Goal: Task Accomplishment & Management: Manage account settings

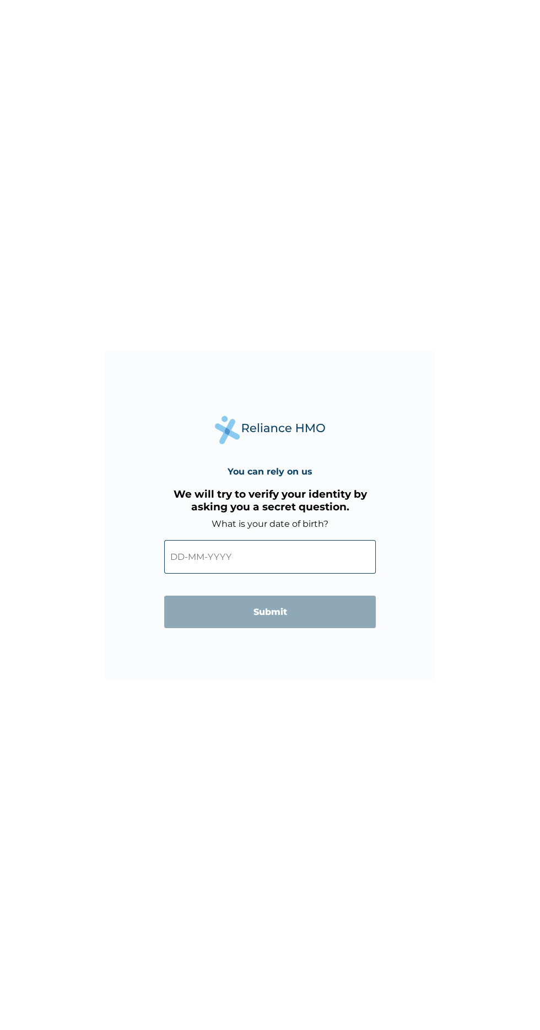
click at [192, 546] on input "text" at bounding box center [269, 557] width 211 height 34
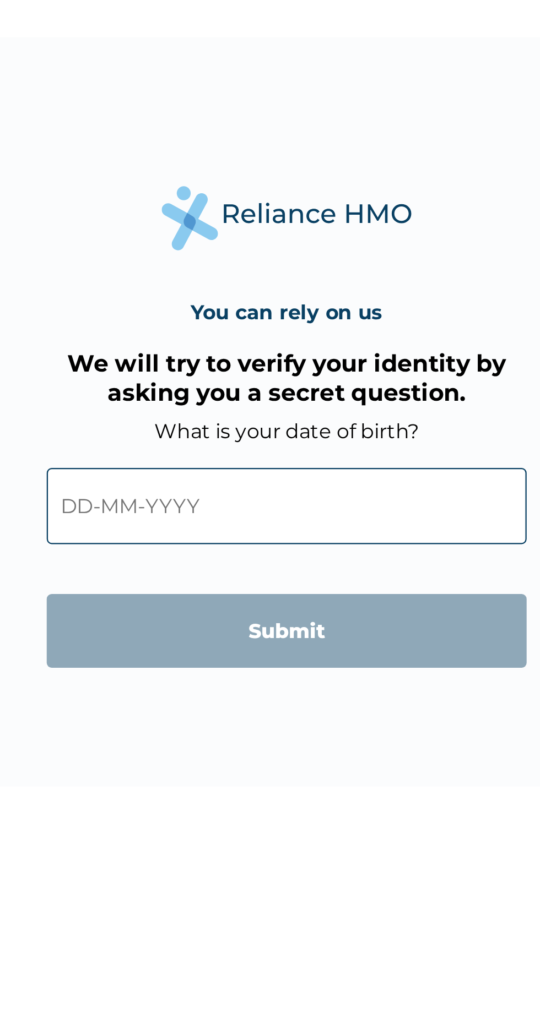
click at [184, 557] on input "text" at bounding box center [269, 557] width 211 height 34
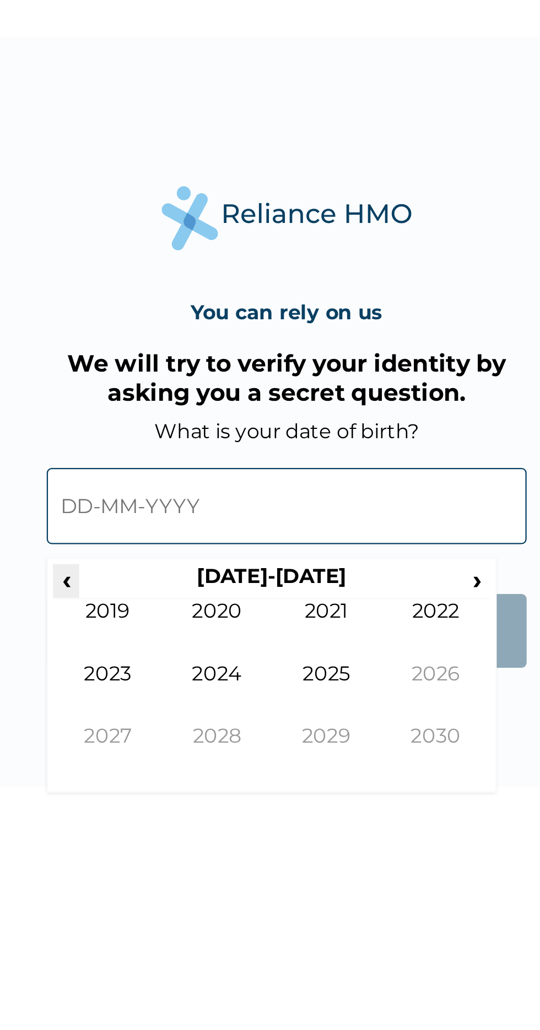
click at [172, 585] on span "‹" at bounding box center [173, 590] width 12 height 14
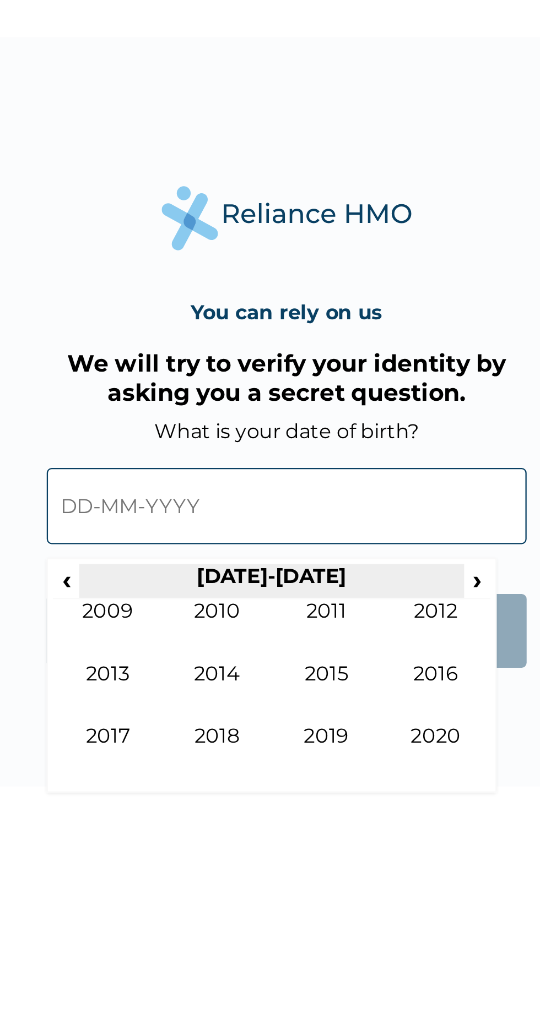
click at [180, 585] on th "[DATE]-[DATE]" at bounding box center [262, 590] width 169 height 15
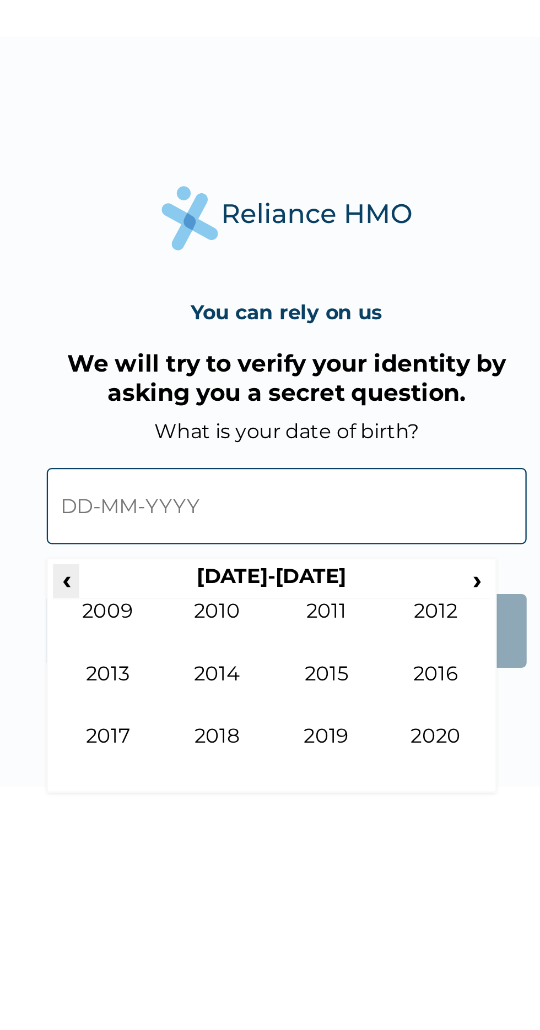
click at [172, 587] on span "‹" at bounding box center [173, 590] width 12 height 14
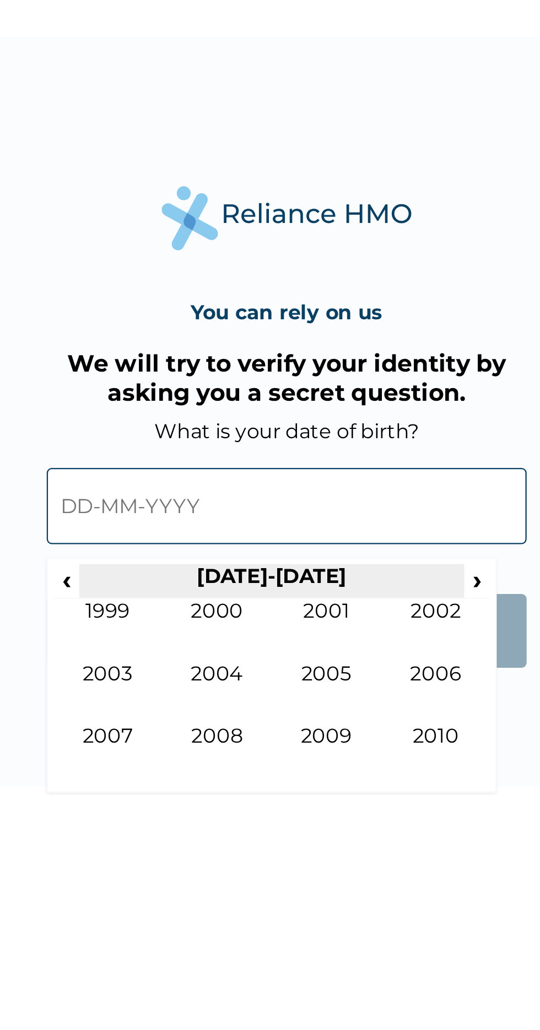
click at [186, 588] on th "[DATE]-[DATE]" at bounding box center [262, 590] width 169 height 15
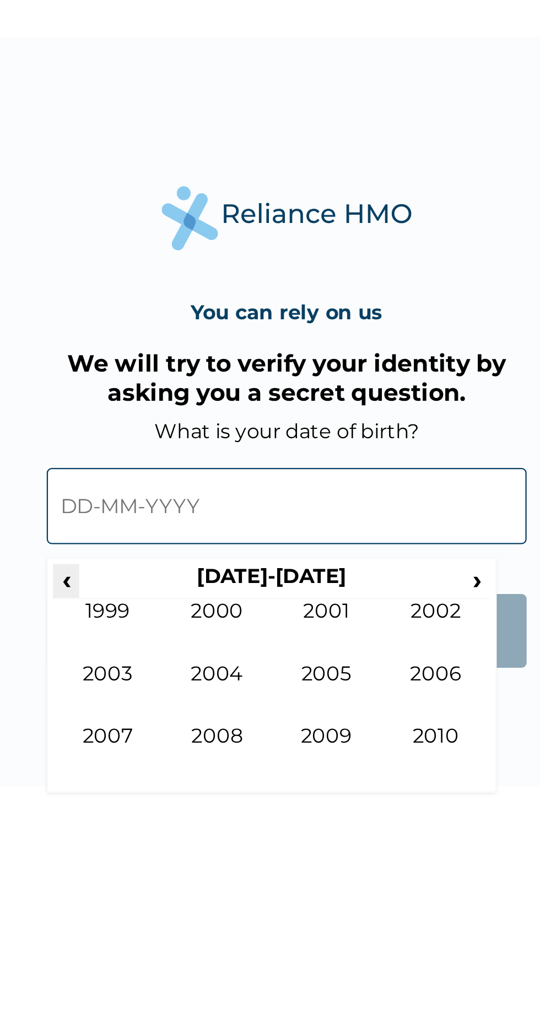
click at [174, 585] on span "‹" at bounding box center [173, 590] width 12 height 14
click at [173, 590] on span "‹" at bounding box center [173, 590] width 12 height 14
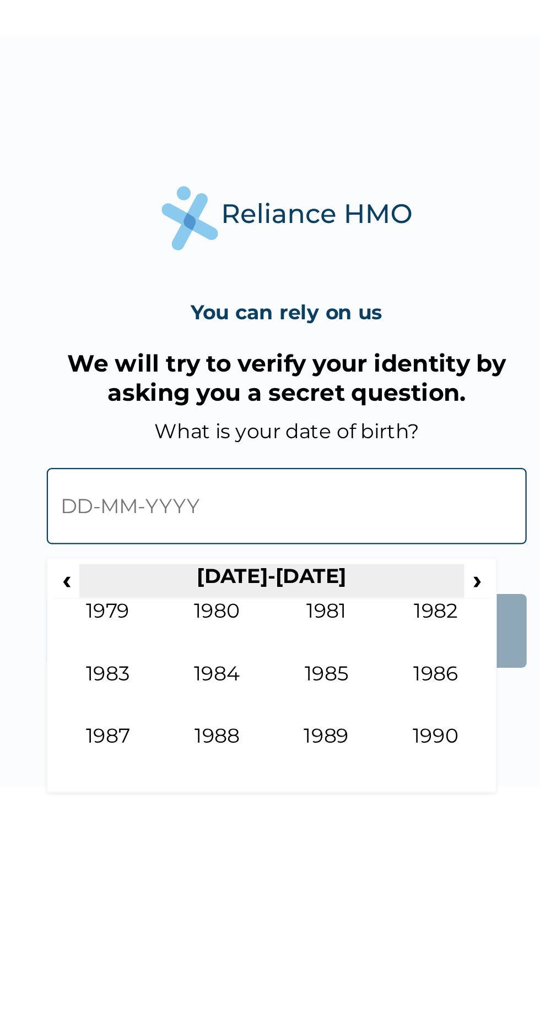
click at [287, 596] on th "1980-1989" at bounding box center [262, 590] width 169 height 15
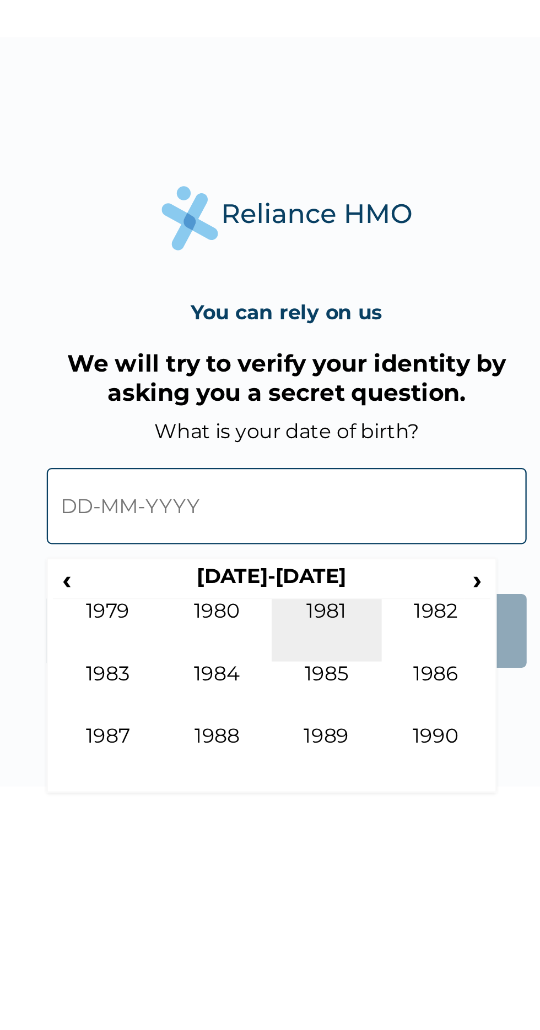
click at [284, 602] on td "1981" at bounding box center [287, 612] width 48 height 28
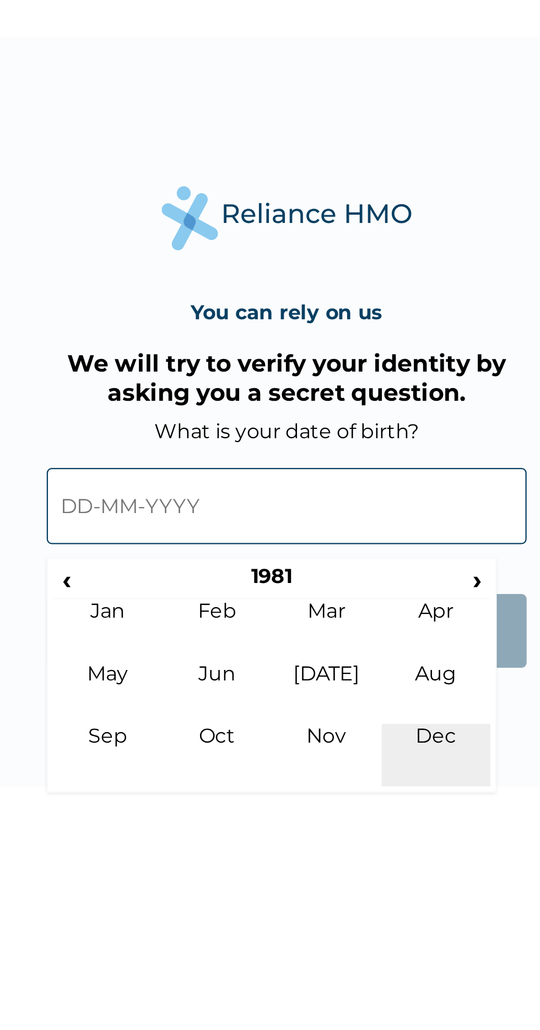
click at [335, 661] on td "Dec" at bounding box center [336, 667] width 48 height 28
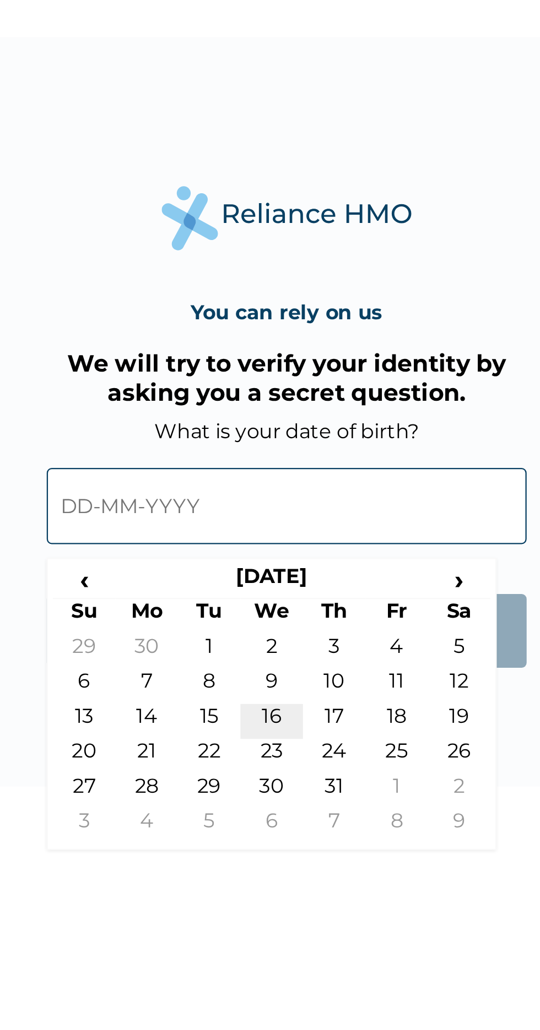
click at [257, 649] on td "16" at bounding box center [263, 651] width 28 height 15
type input "16-12-1981"
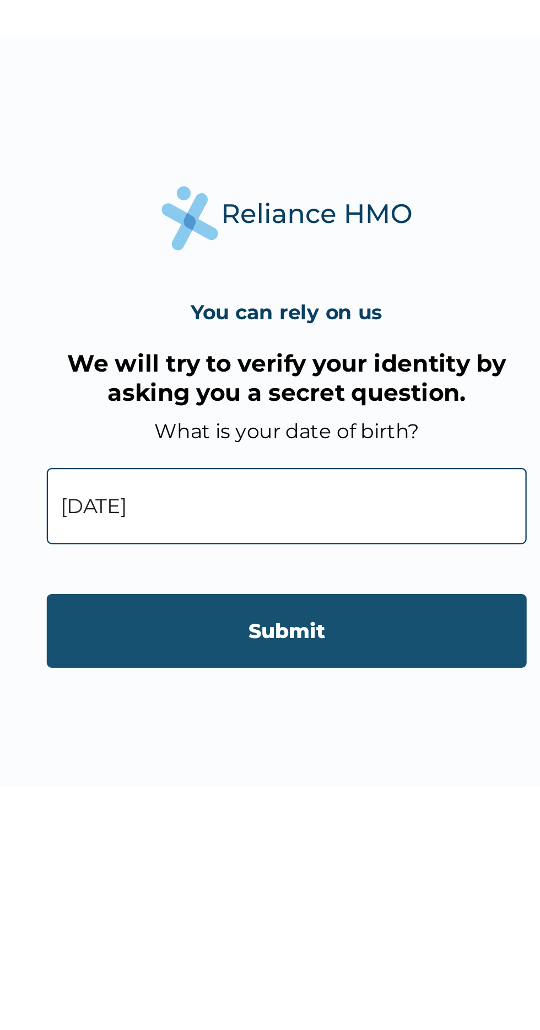
click at [205, 610] on input "Submit" at bounding box center [269, 612] width 211 height 32
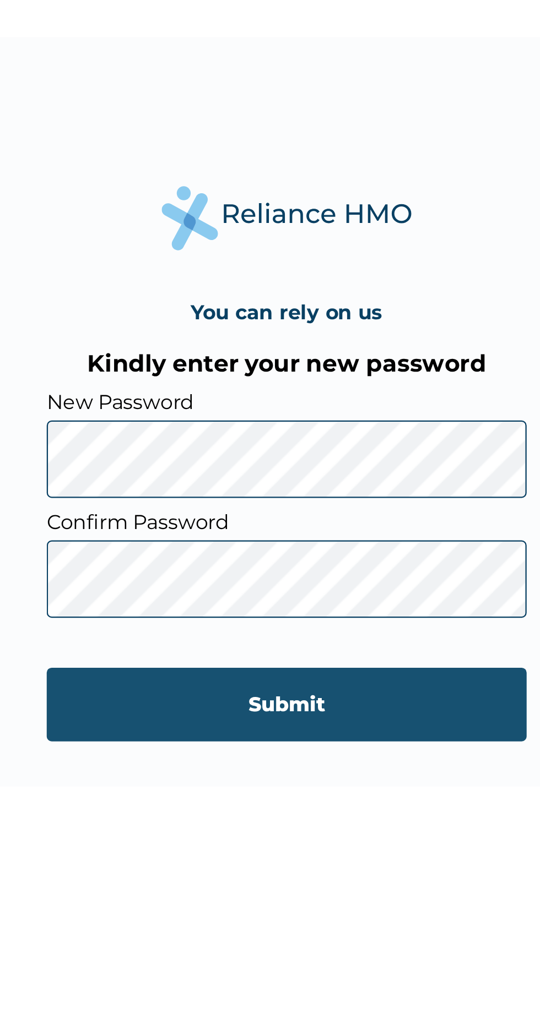
click at [225, 645] on input "Submit" at bounding box center [269, 644] width 211 height 32
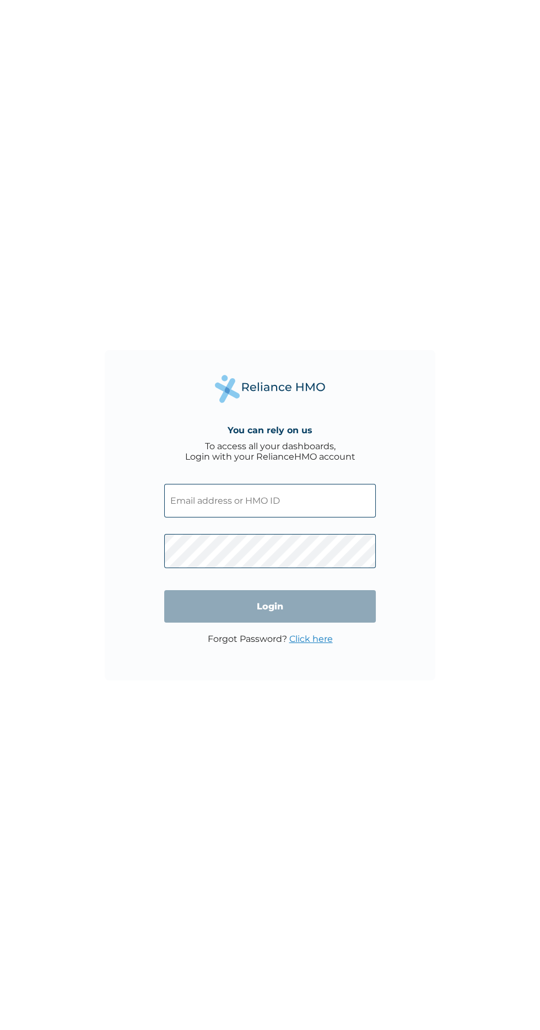
click at [317, 501] on input "text" at bounding box center [269, 501] width 211 height 34
click input "Login" at bounding box center [269, 606] width 211 height 32
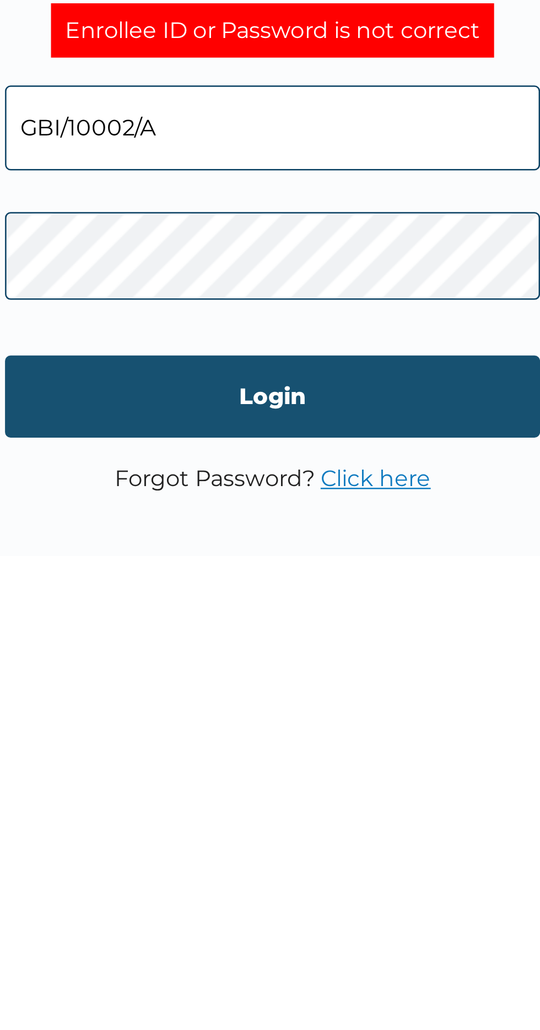
click at [322, 621] on input "Login" at bounding box center [269, 617] width 211 height 32
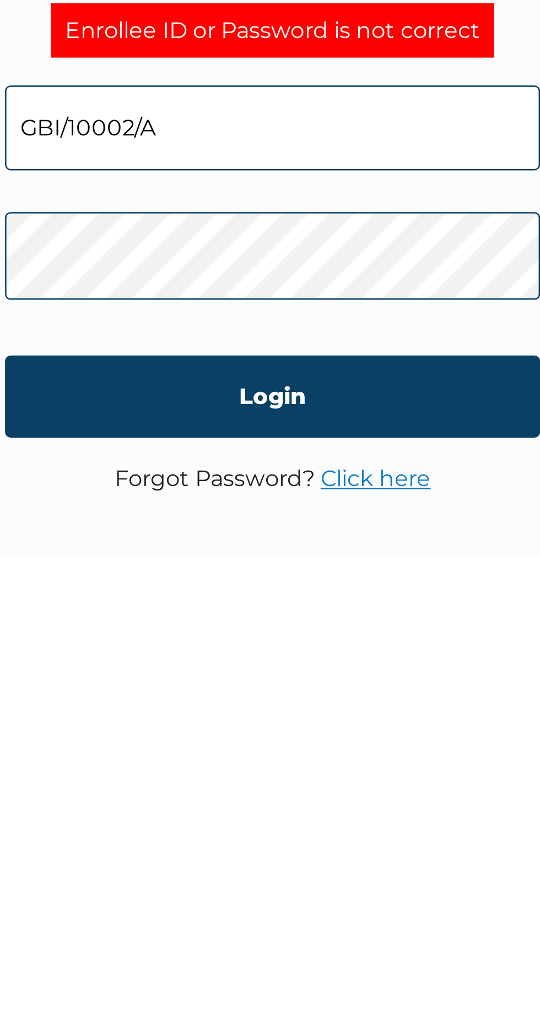
click at [211, 516] on input "GBI/10002/A" at bounding box center [269, 512] width 211 height 34
type input "G"
click at [205, 513] on input "GBI/10002/A" at bounding box center [269, 512] width 211 height 34
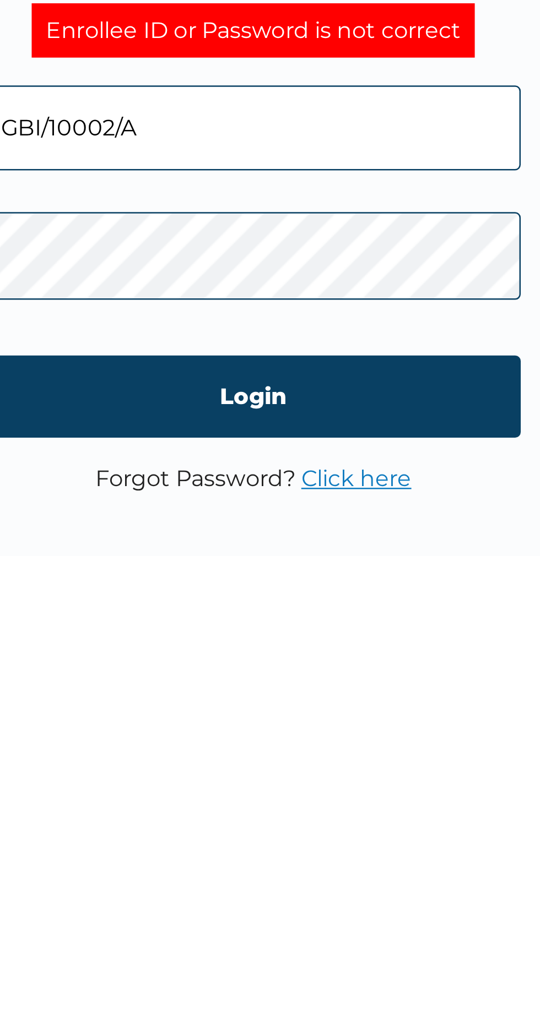
click at [210, 515] on input "GBI/10002/A" at bounding box center [269, 512] width 211 height 34
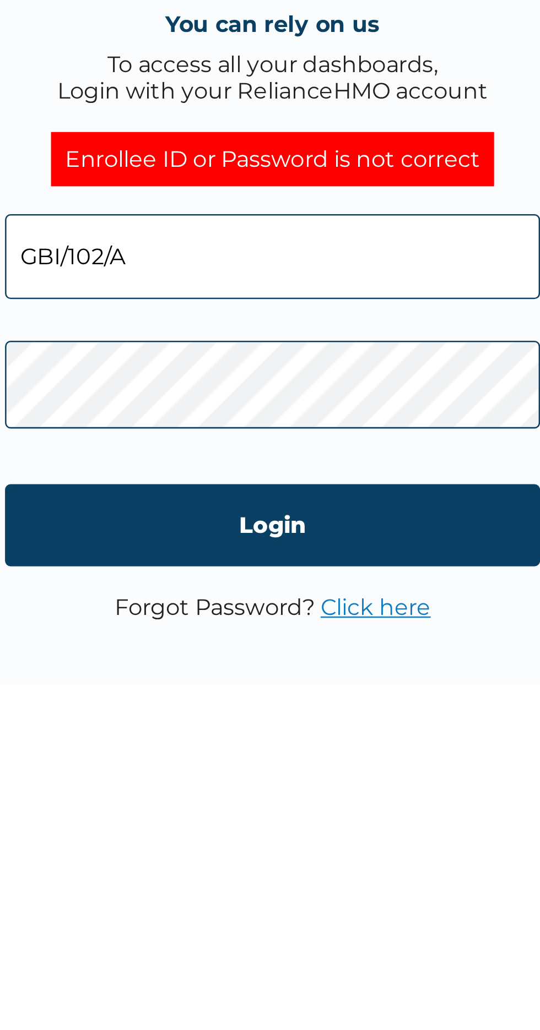
click at [203, 509] on input "GBI/102/A" at bounding box center [269, 512] width 211 height 34
type input "GBI/10240/A"
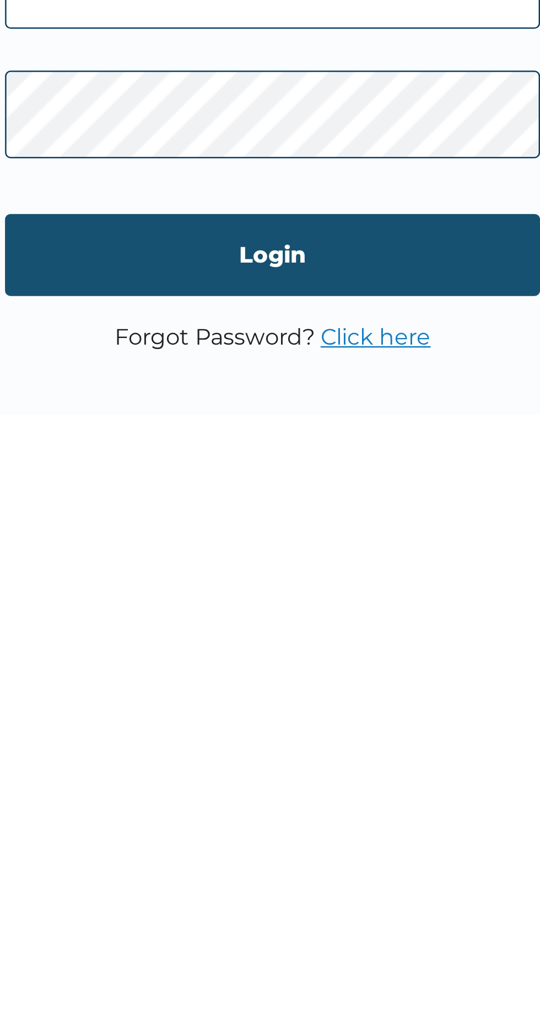
click at [209, 626] on input "Login" at bounding box center [269, 617] width 211 height 32
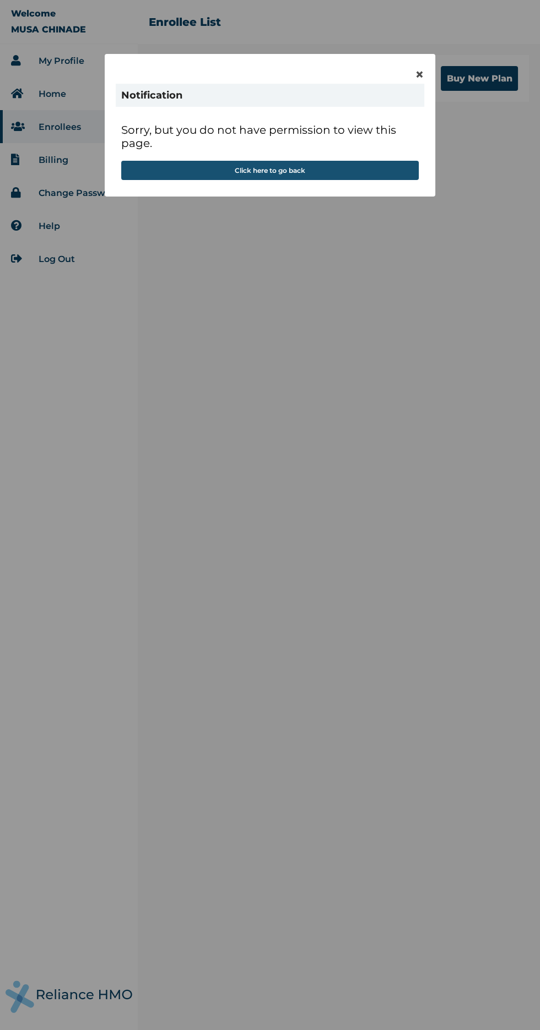
click at [182, 166] on button "Click here to go back" at bounding box center [269, 170] width 297 height 19
click at [180, 175] on button "Click here to go back" at bounding box center [269, 170] width 297 height 19
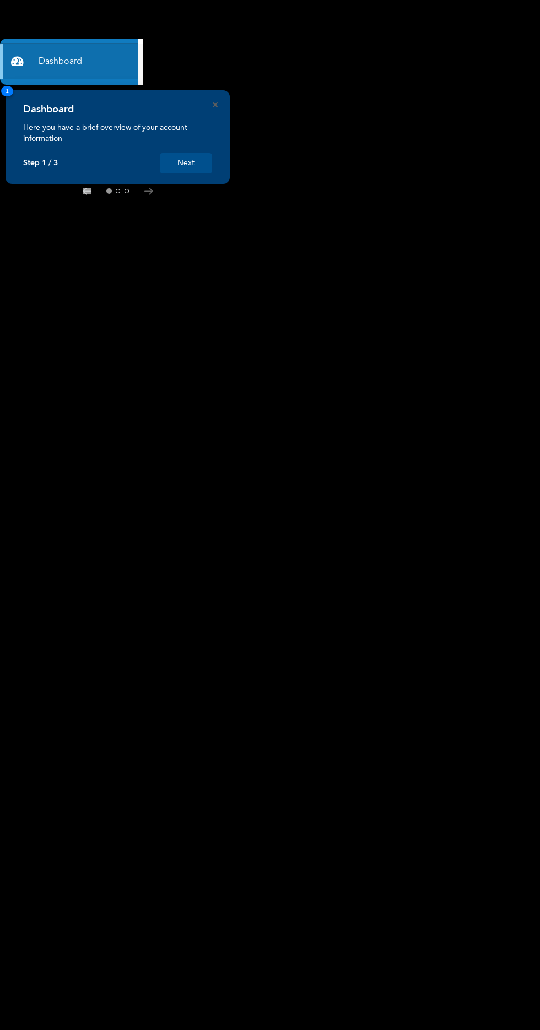
click at [169, 156] on button "Next" at bounding box center [186, 163] width 52 height 20
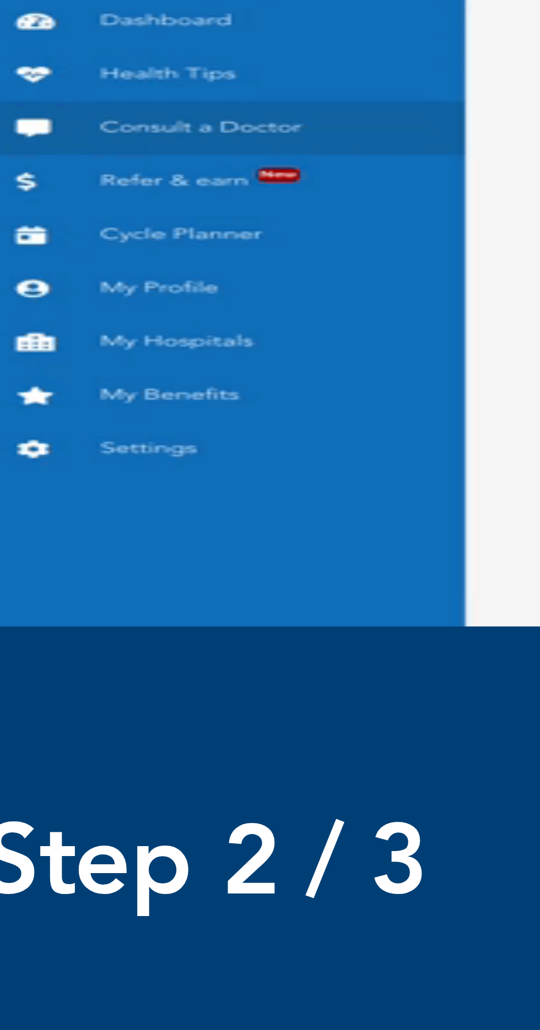
click at [328, 173] on img at bounding box center [411, 193] width 189 height 55
click at [328, 175] on img at bounding box center [411, 193] width 189 height 55
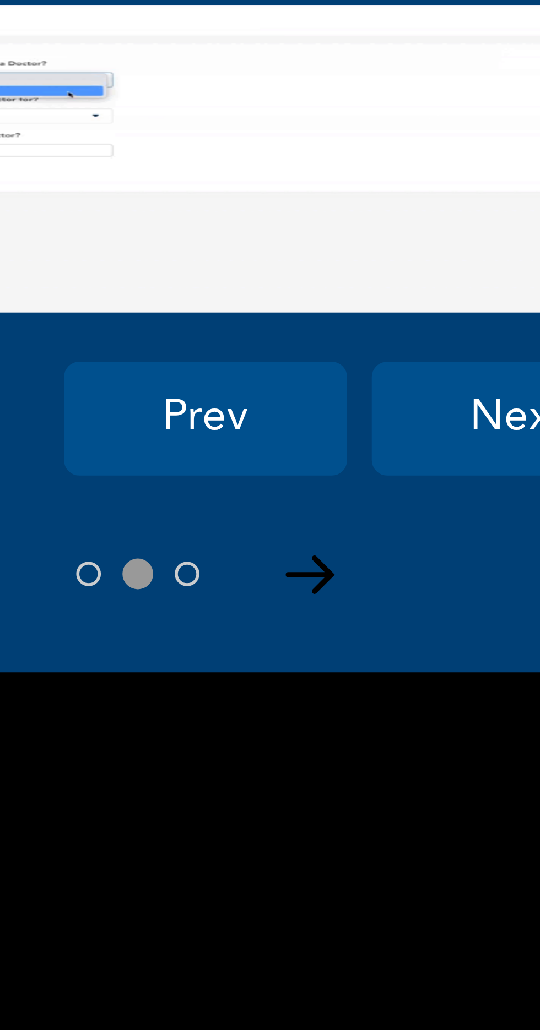
click at [441, 270] on icon at bounding box center [442, 267] width 9 height 7
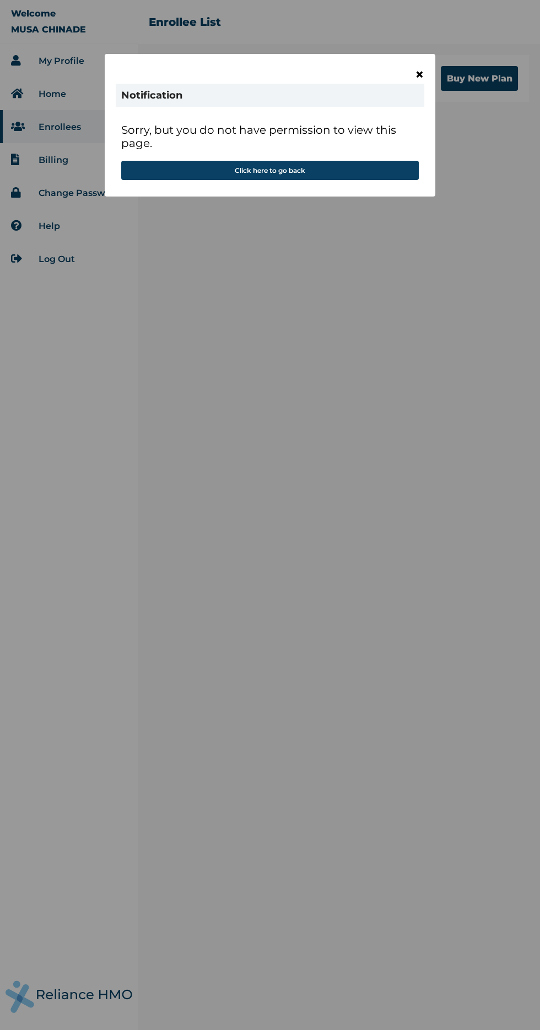
click at [419, 72] on span "×" at bounding box center [419, 74] width 9 height 19
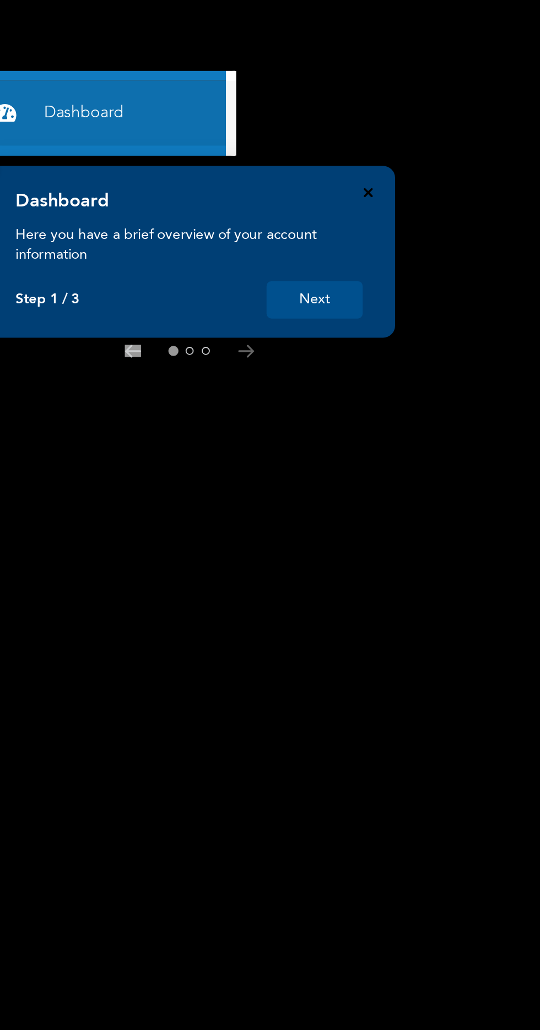
click at [215, 105] on icon "Close" at bounding box center [215, 104] width 5 height 5
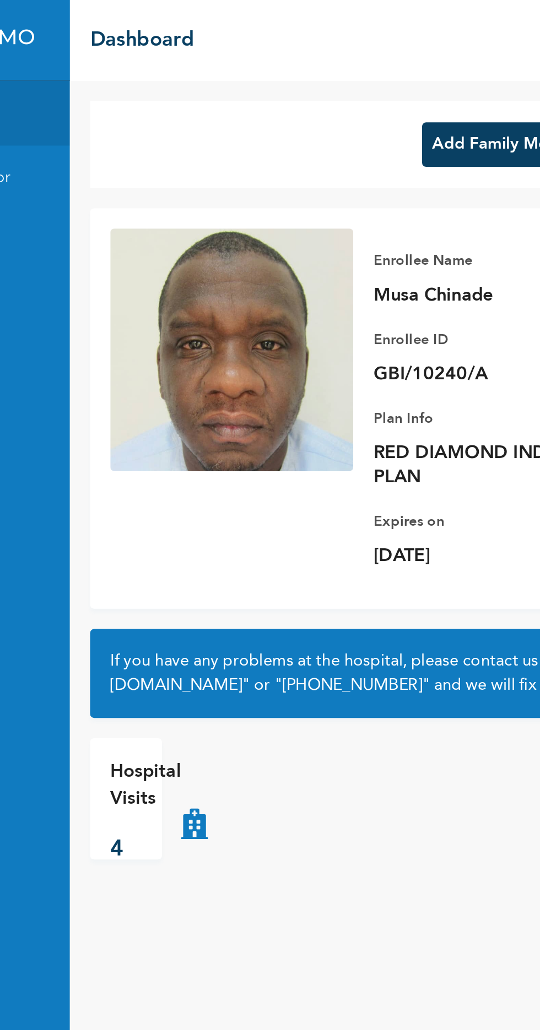
click at [203, 443] on icon at bounding box center [205, 435] width 14 height 44
click at [205, 447] on icon at bounding box center [205, 435] width 14 height 44
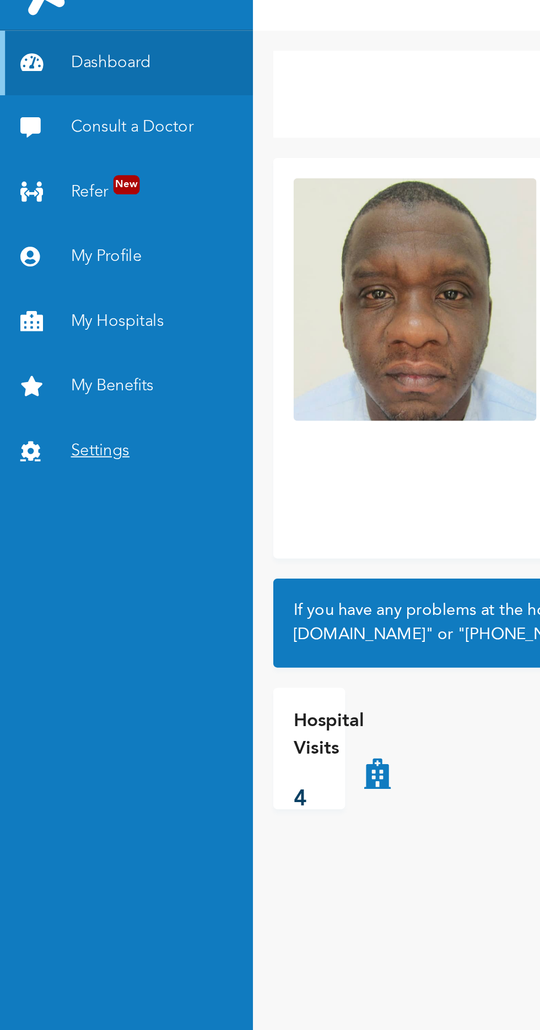
click at [44, 272] on link "Settings" at bounding box center [69, 273] width 138 height 35
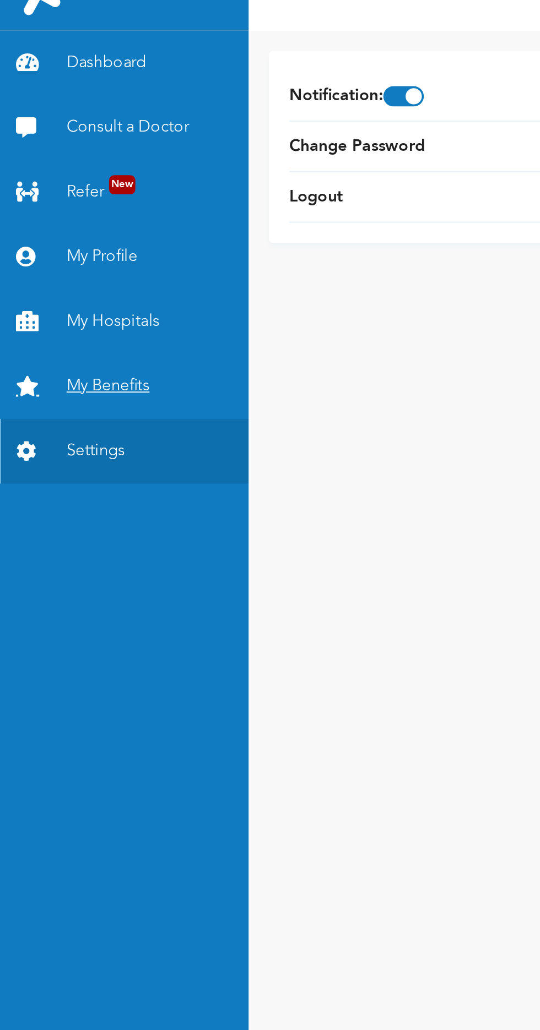
click at [48, 235] on link "My Benefits" at bounding box center [69, 237] width 138 height 35
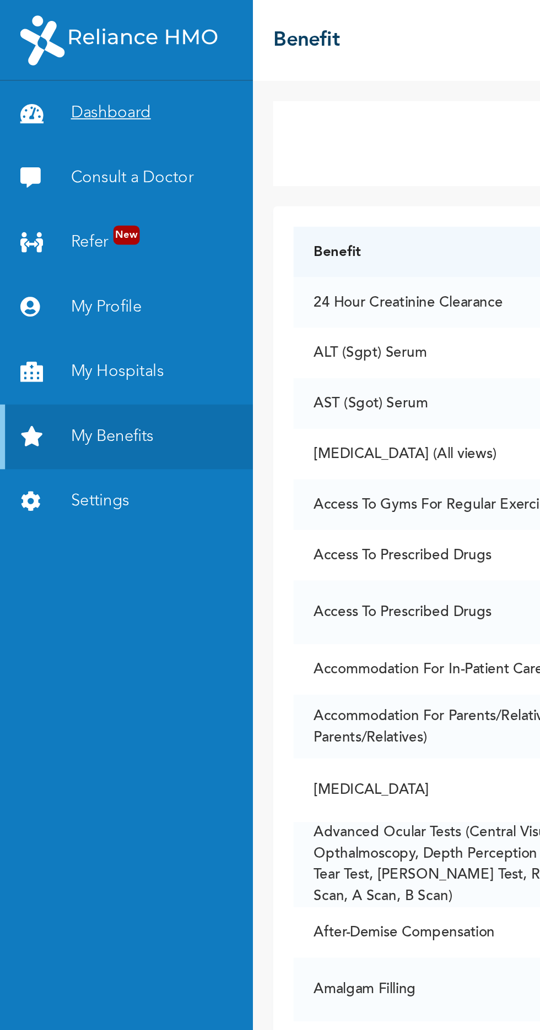
click at [43, 69] on link "Dashboard" at bounding box center [69, 61] width 138 height 35
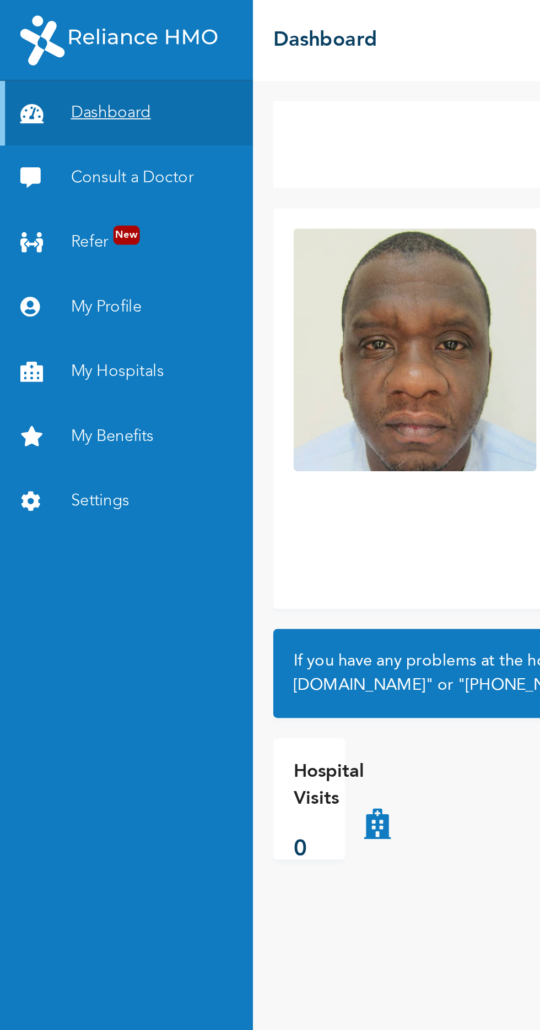
click at [35, 55] on link "Dashboard" at bounding box center [69, 61] width 138 height 35
click at [170, 448] on div "Hospital Visits 4" at bounding box center [179, 435] width 39 height 44
click at [204, 452] on icon at bounding box center [205, 435] width 14 height 44
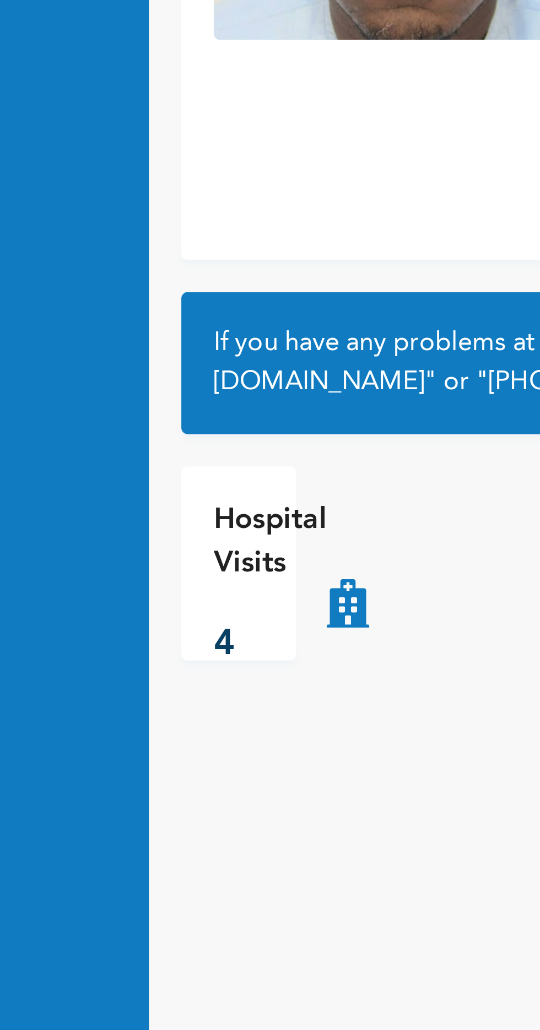
click at [109, 428] on div "Dashboard Consult a Doctor Refer New My Profile My Hospitals My Benefits Settin…" at bounding box center [69, 537] width 138 height 986
click at [215, 463] on div "Hospital Visits 4" at bounding box center [210, 435] width 122 height 66
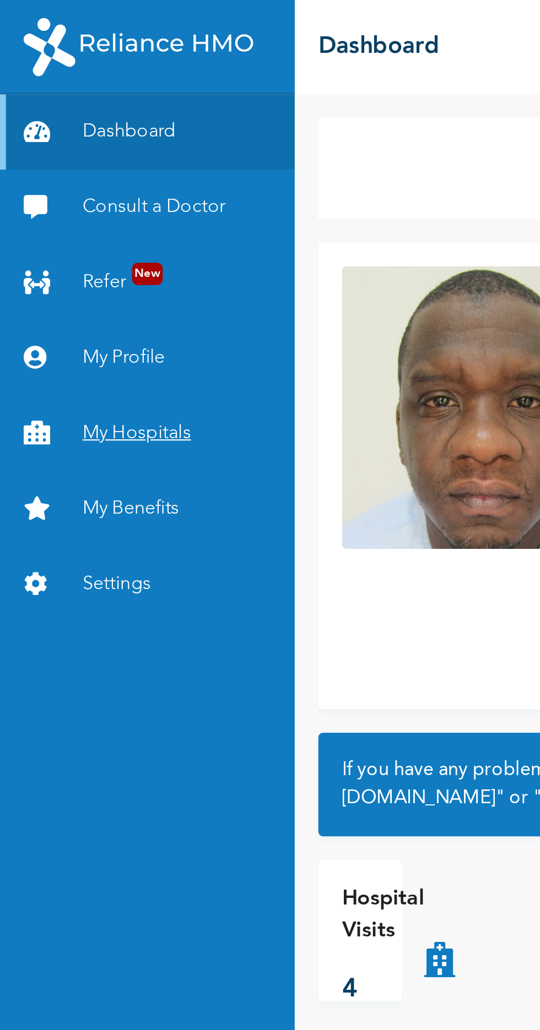
click at [48, 197] on link "My Hospitals" at bounding box center [69, 202] width 138 height 35
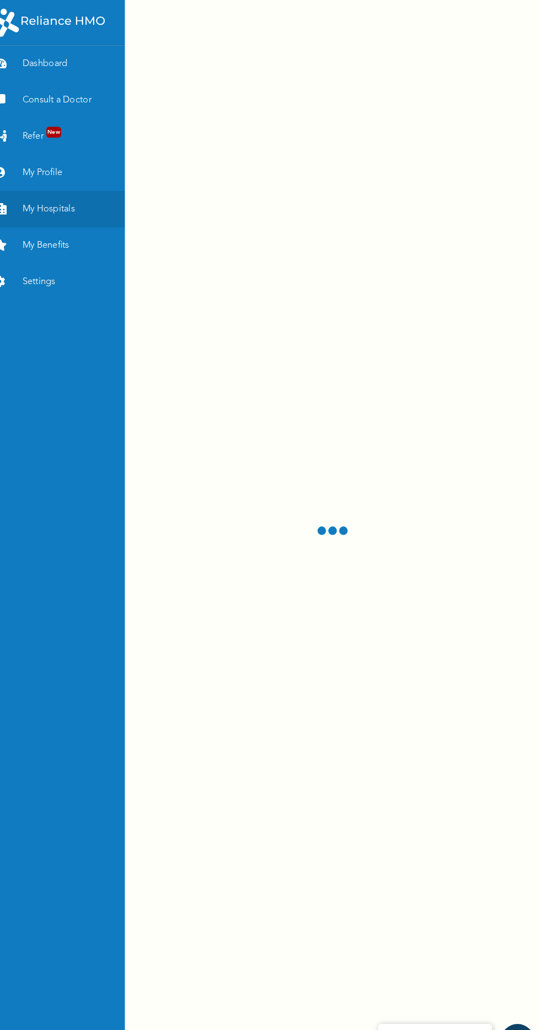
click at [393, 583] on div at bounding box center [339, 515] width 402 height 1030
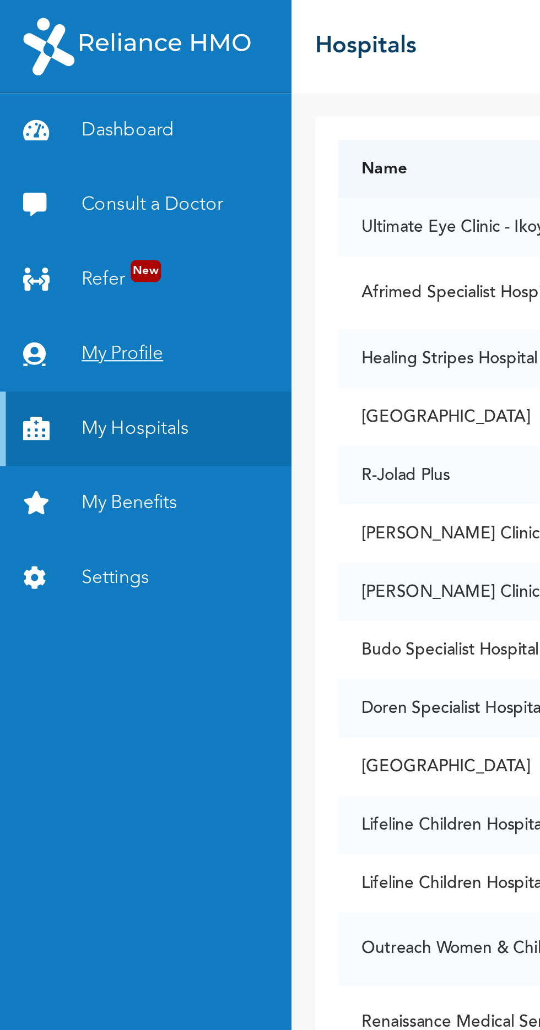
click at [40, 157] on link "My Profile" at bounding box center [69, 167] width 138 height 35
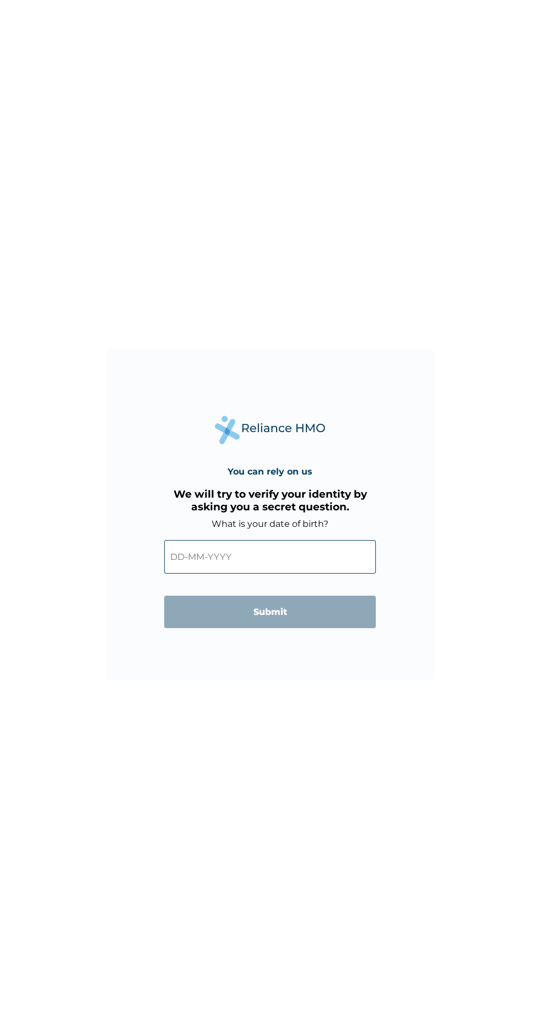
click at [318, 557] on input "text" at bounding box center [269, 557] width 211 height 34
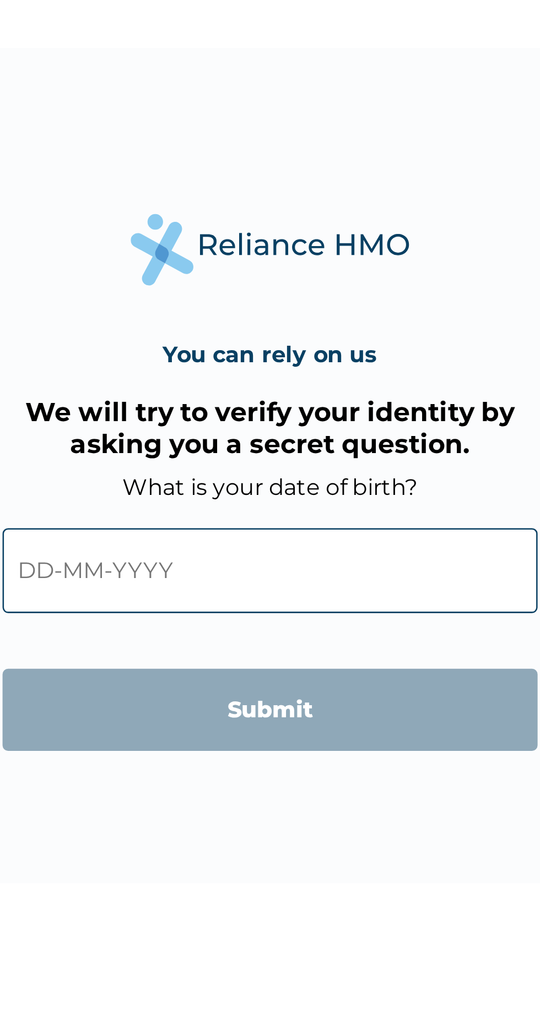
click at [210, 554] on input "text" at bounding box center [269, 557] width 211 height 34
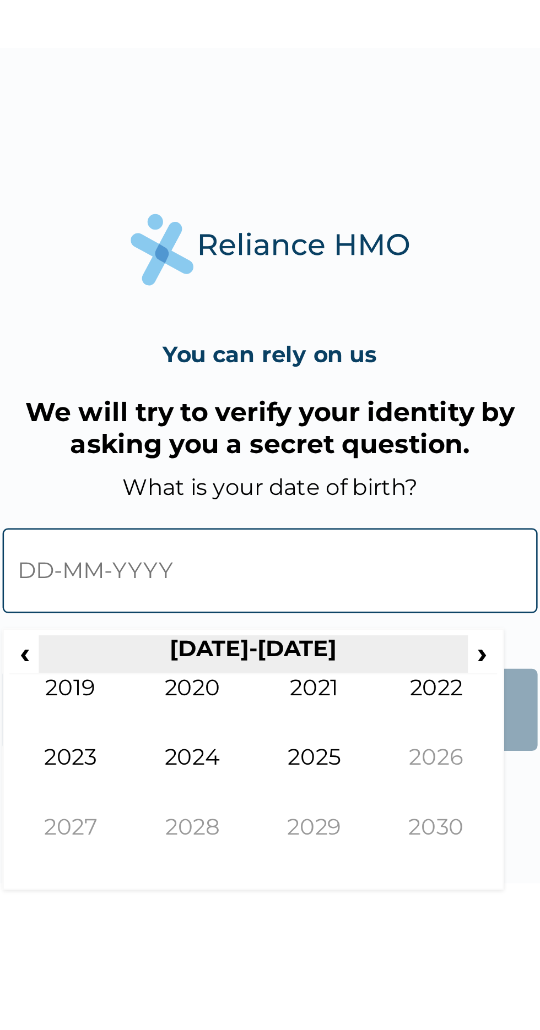
click at [183, 584] on th "[DATE]-[DATE]" at bounding box center [262, 590] width 169 height 15
click at [179, 586] on th "[DATE]-[DATE]" at bounding box center [262, 590] width 169 height 15
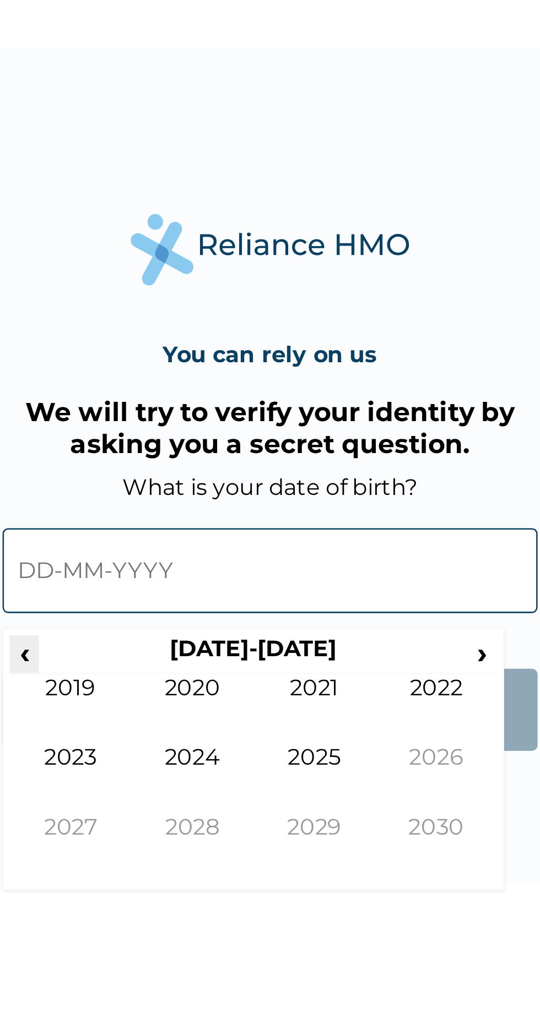
click at [172, 591] on span "‹" at bounding box center [173, 590] width 12 height 14
click at [172, 586] on span "‹" at bounding box center [173, 590] width 12 height 14
click at [175, 585] on span "‹" at bounding box center [173, 590] width 12 height 14
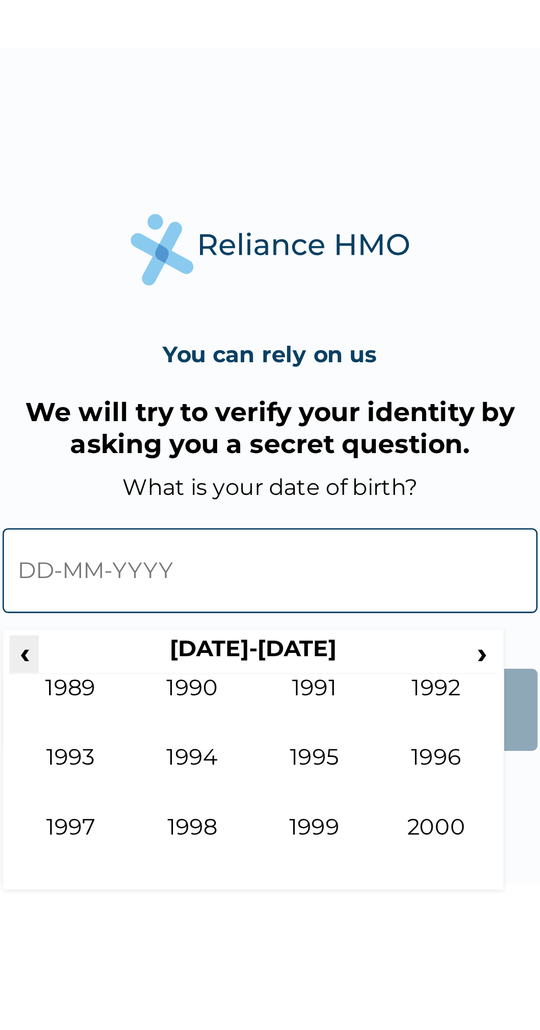
click at [172, 590] on span "‹" at bounding box center [173, 590] width 12 height 14
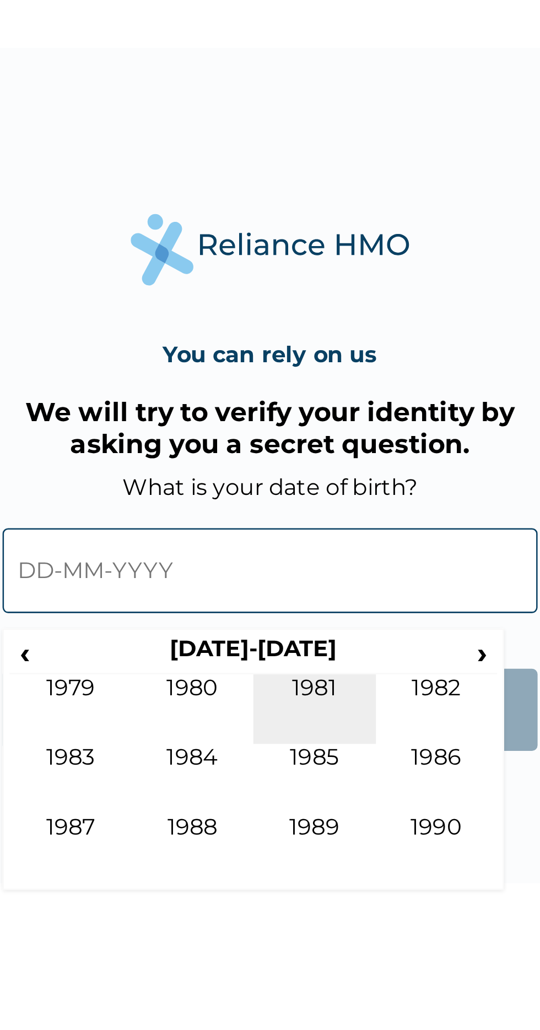
click at [295, 602] on td "1981" at bounding box center [287, 612] width 48 height 28
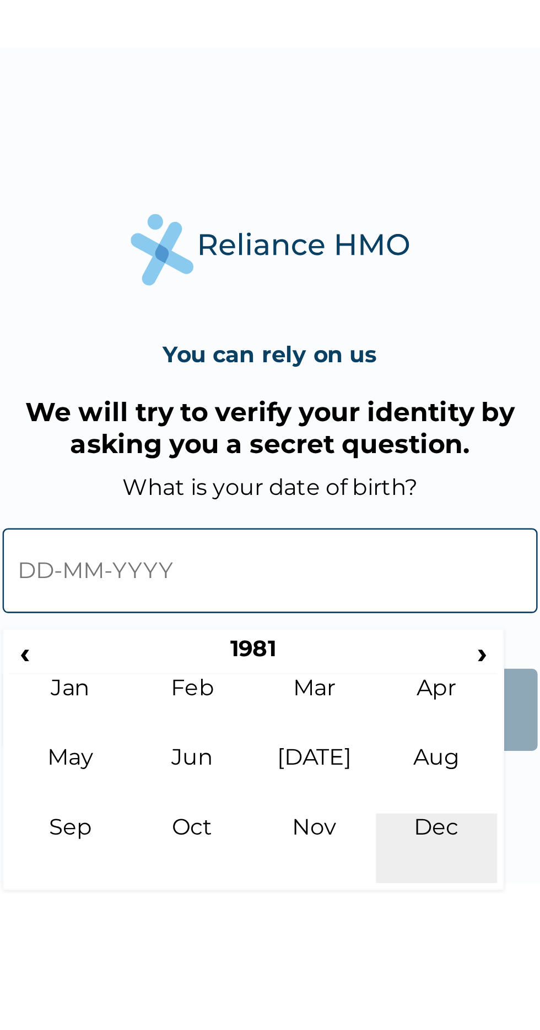
click at [336, 661] on td "Dec" at bounding box center [336, 667] width 48 height 28
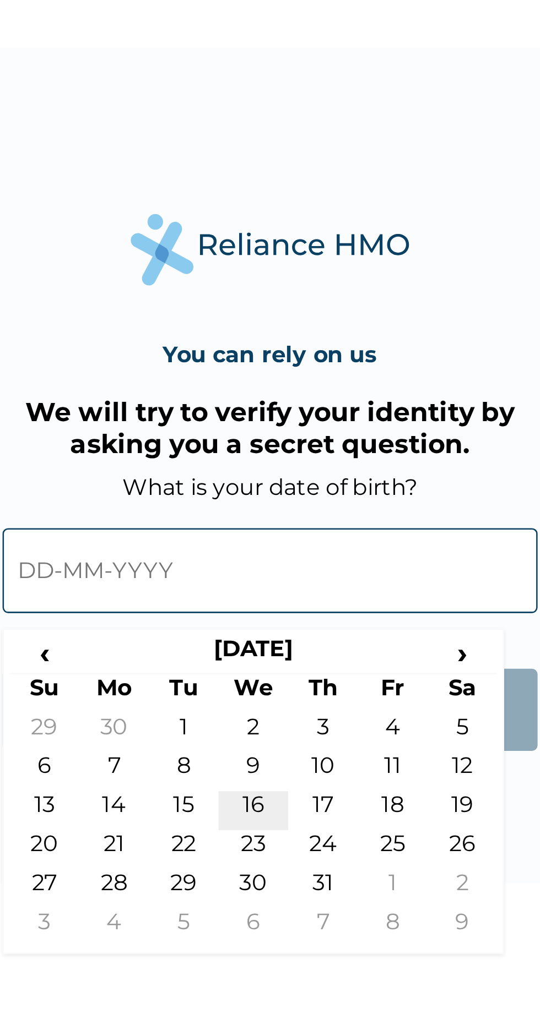
click at [268, 651] on td "16" at bounding box center [263, 651] width 28 height 15
type input "[DATE]"
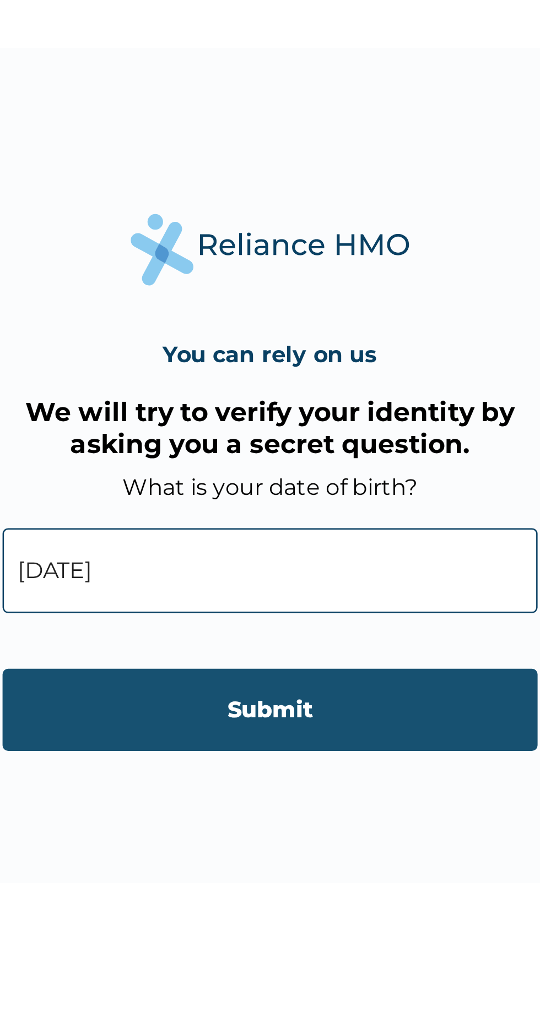
click at [317, 611] on input "Submit" at bounding box center [269, 612] width 211 height 32
